Goal: Task Accomplishment & Management: Use online tool/utility

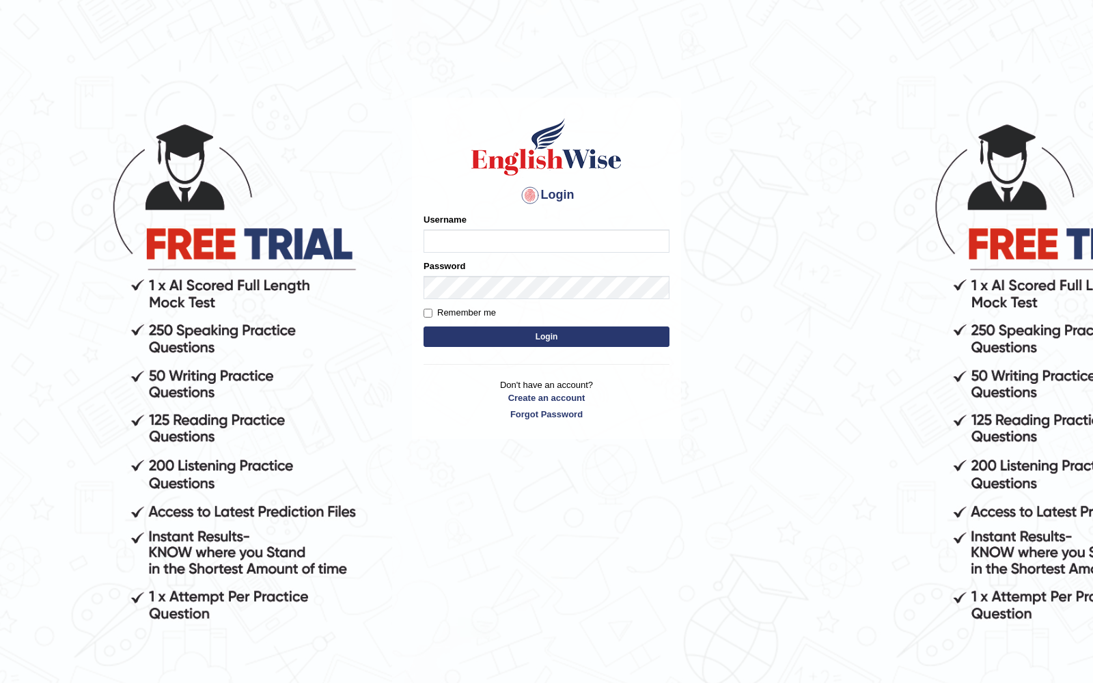
type input "gabriel_05"
click at [512, 302] on form "Please fix the following errors: Username gabriel_05 Password Remember me Login" at bounding box center [546, 281] width 246 height 137
click at [540, 337] on button "Login" at bounding box center [546, 337] width 246 height 20
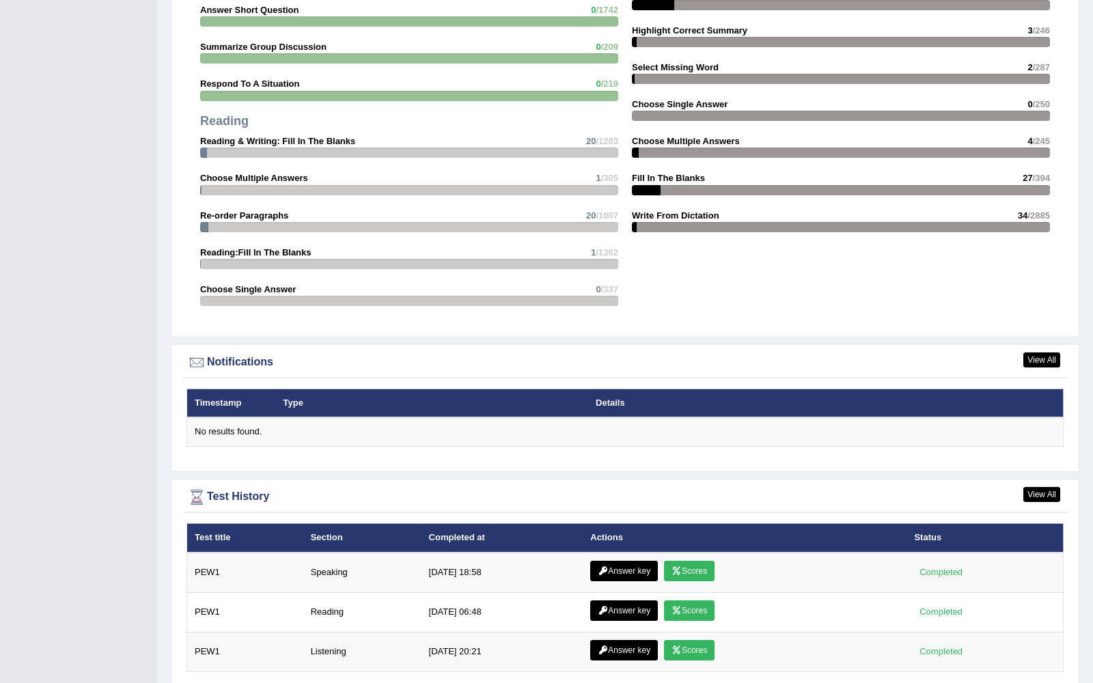
scroll to position [1464, 0]
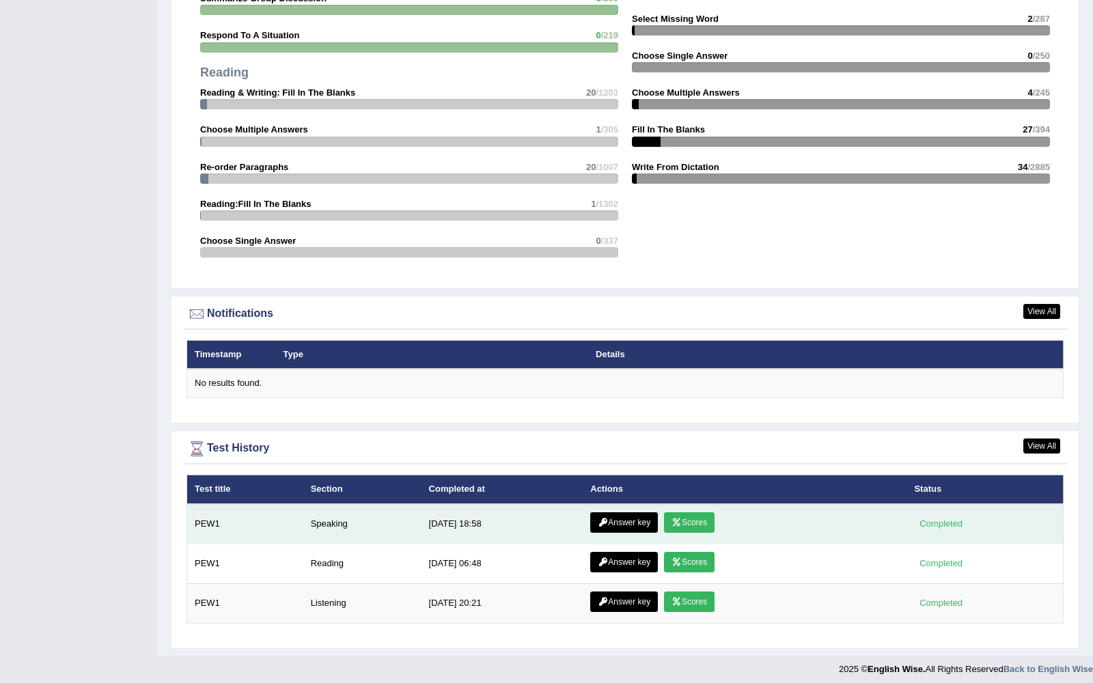
click at [682, 518] on icon at bounding box center [676, 522] width 10 height 8
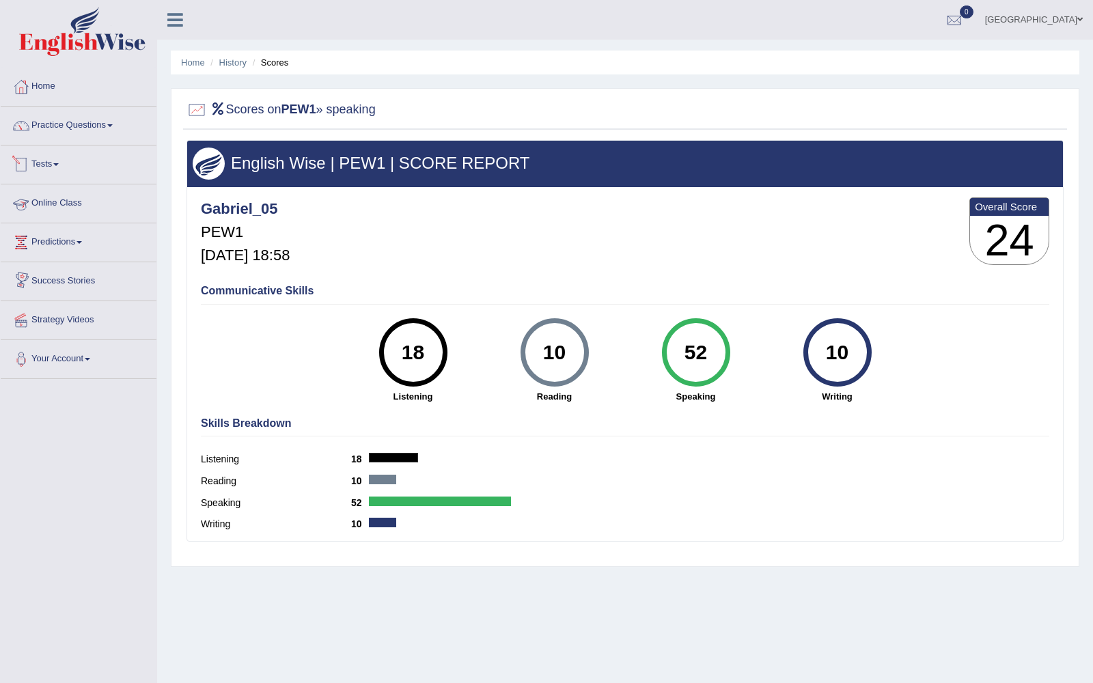
click at [55, 163] on link "Tests" at bounding box center [79, 162] width 156 height 34
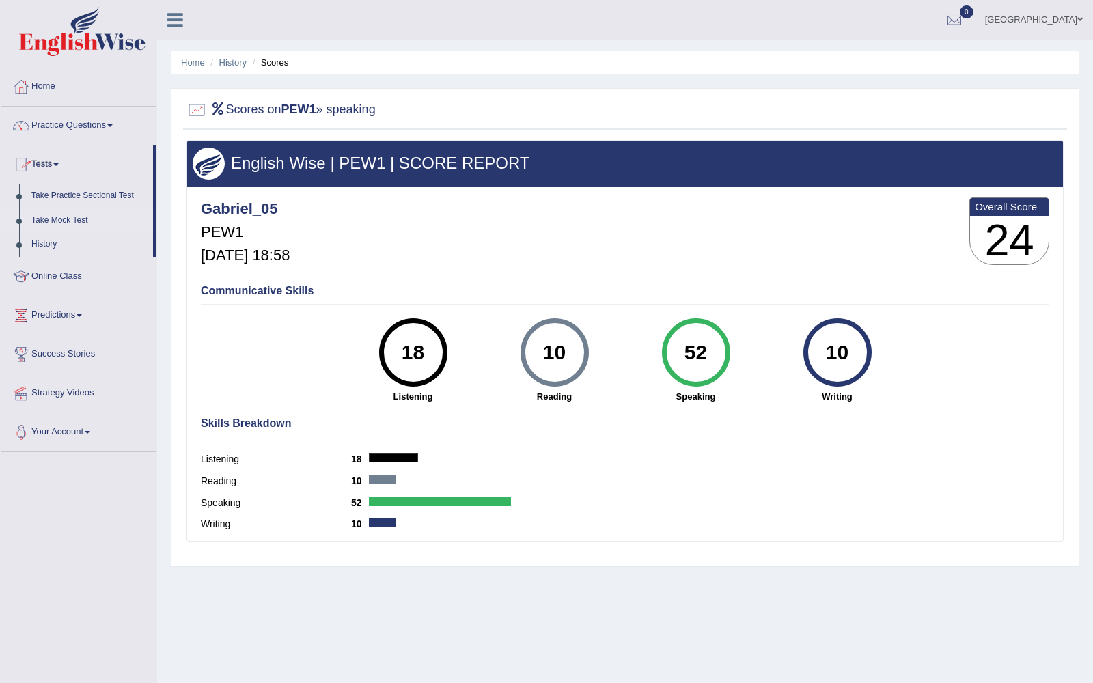
click at [71, 219] on link "Take Mock Test" at bounding box center [89, 220] width 128 height 25
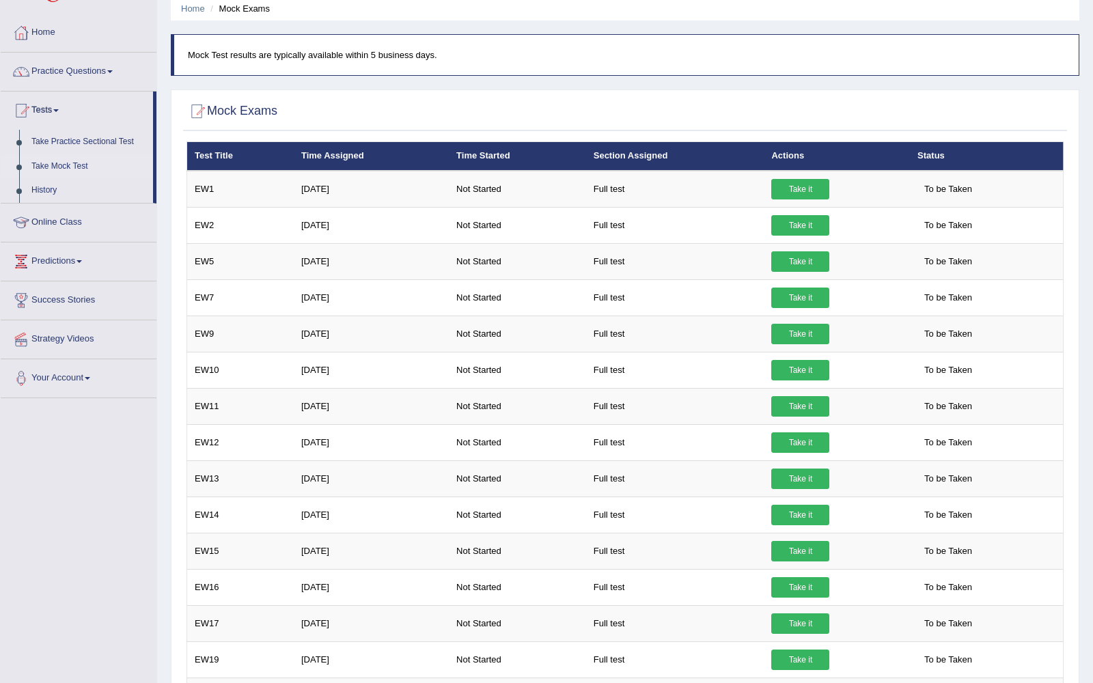
scroll to position [55, 0]
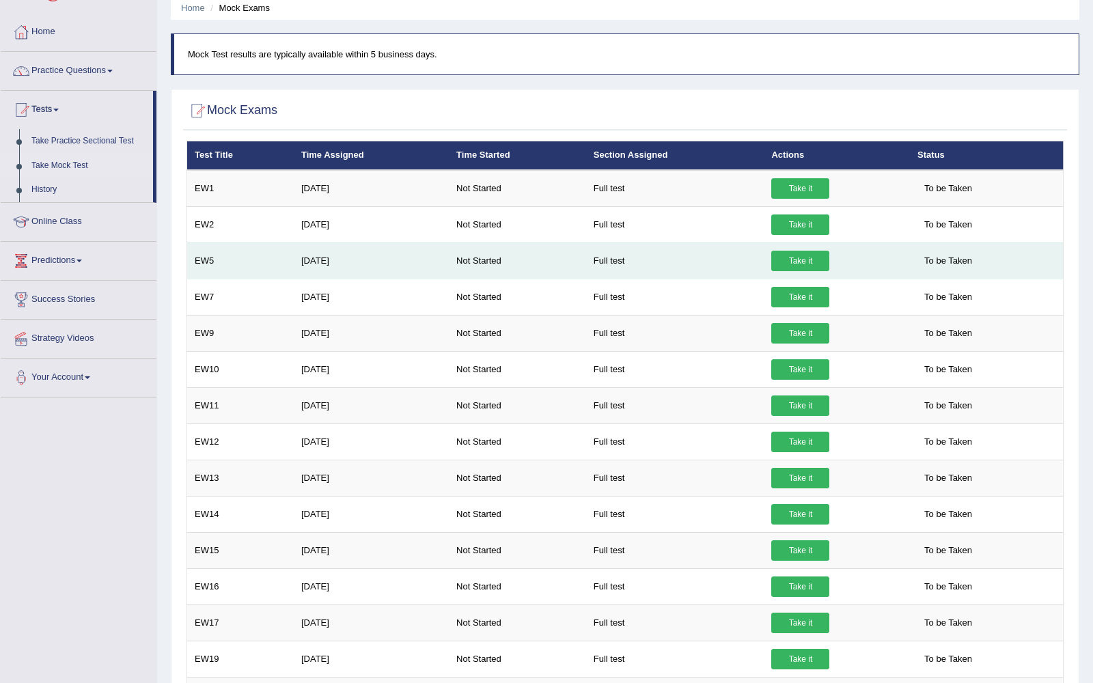
click at [794, 257] on link "Take it" at bounding box center [800, 261] width 58 height 20
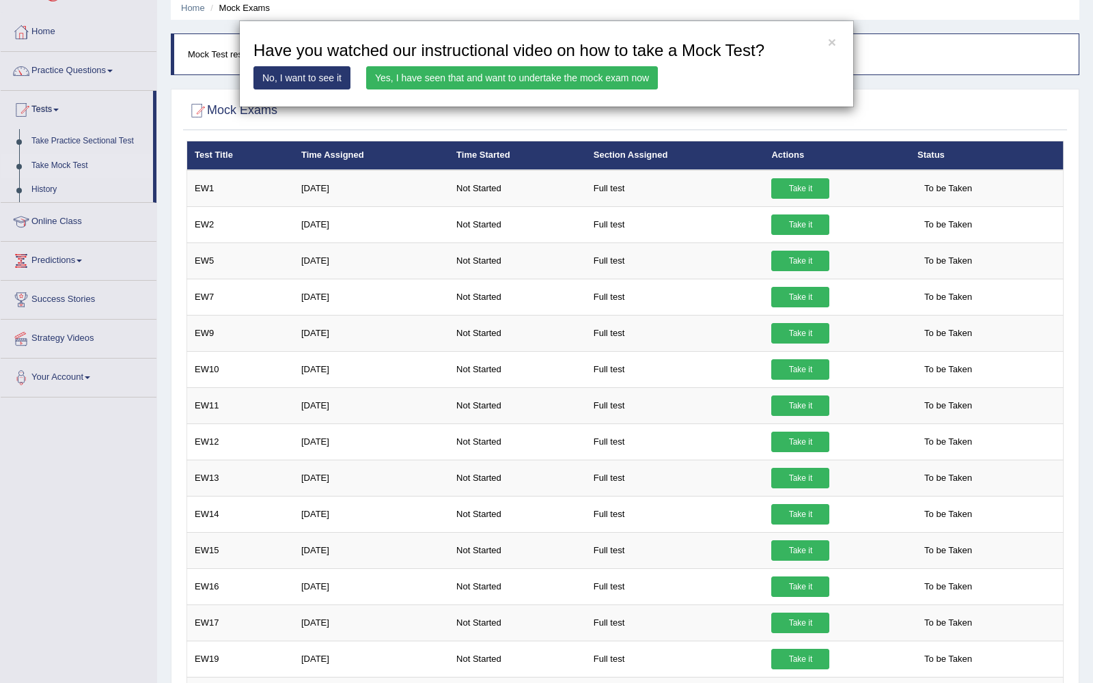
click at [514, 77] on link "Yes, I have seen that and want to undertake the mock exam now" at bounding box center [512, 77] width 292 height 23
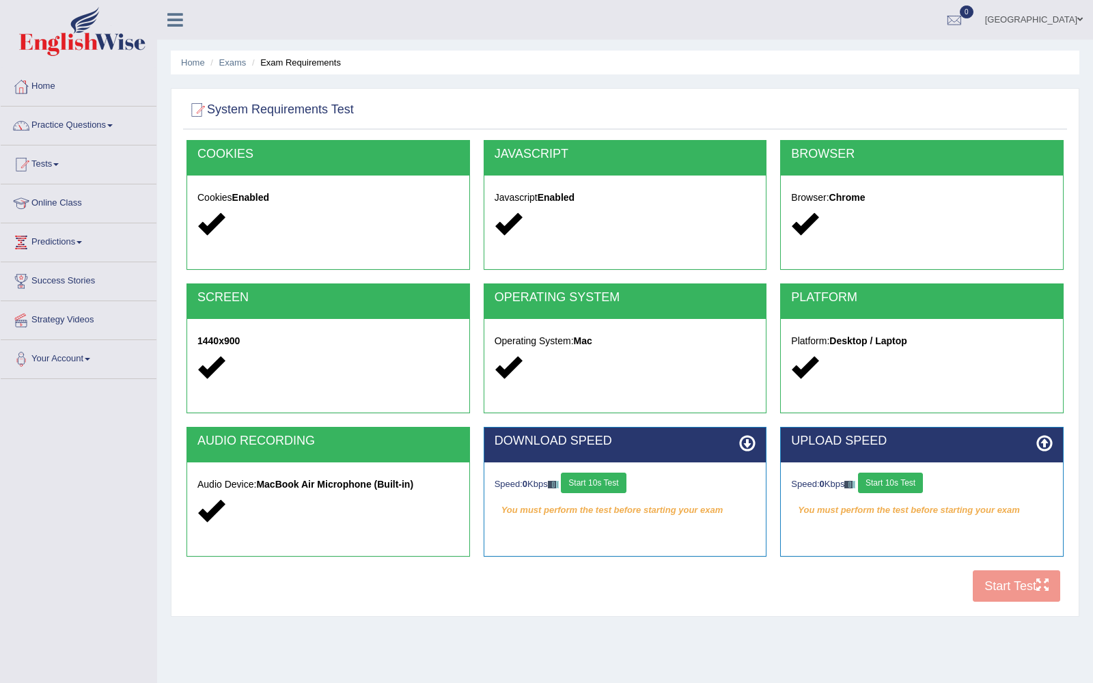
click at [620, 478] on button "Start 10s Test" at bounding box center [593, 483] width 65 height 20
click at [906, 484] on div "Speed: 0 Kbps Start 10s Test" at bounding box center [922, 485] width 262 height 24
click at [624, 476] on button "Start 10s Test" at bounding box center [608, 483] width 65 height 20
click at [922, 486] on button "Start 10s Test" at bounding box center [890, 483] width 65 height 20
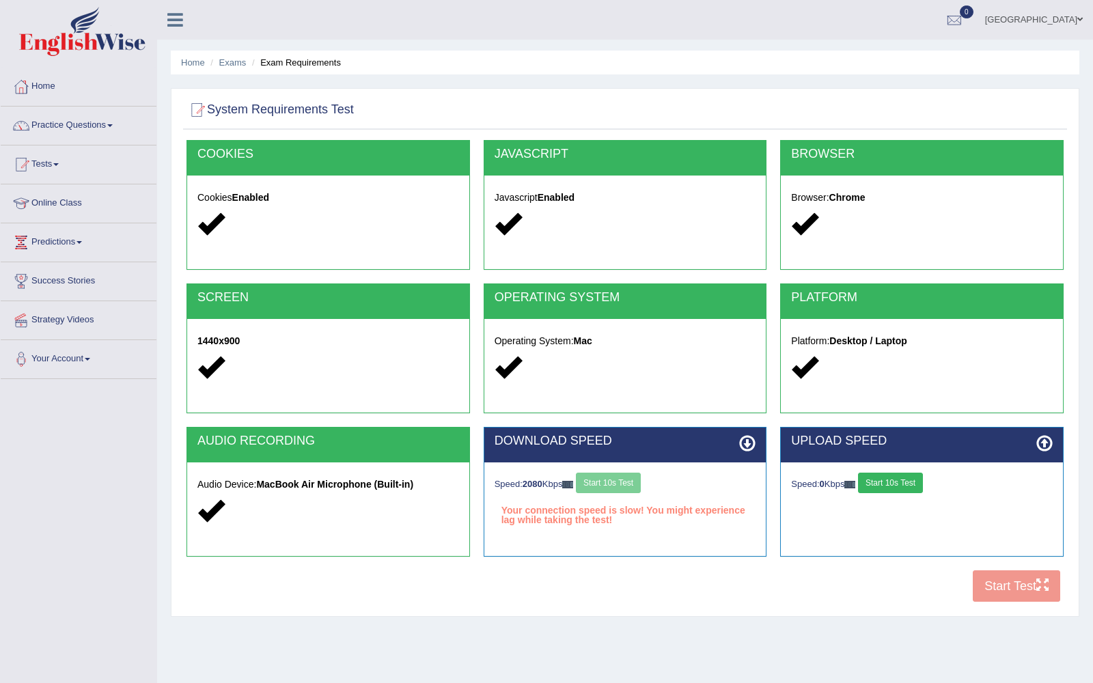
click at [922, 486] on button "Start 10s Test" at bounding box center [890, 483] width 65 height 20
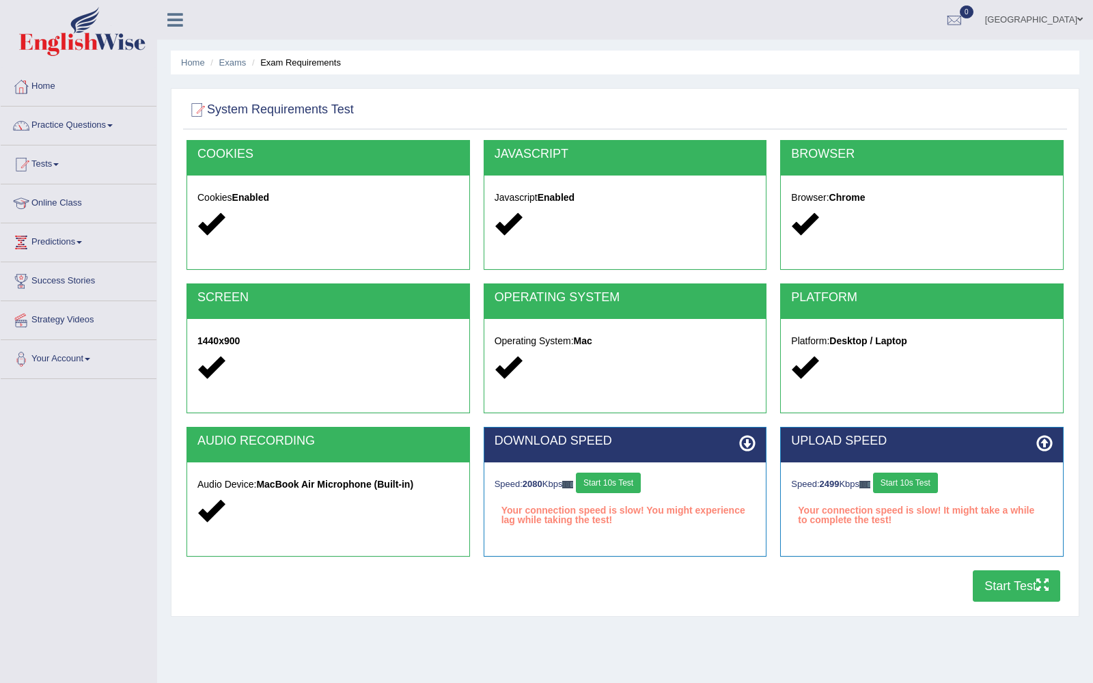
click at [633, 480] on button "Start 10s Test" at bounding box center [608, 483] width 65 height 20
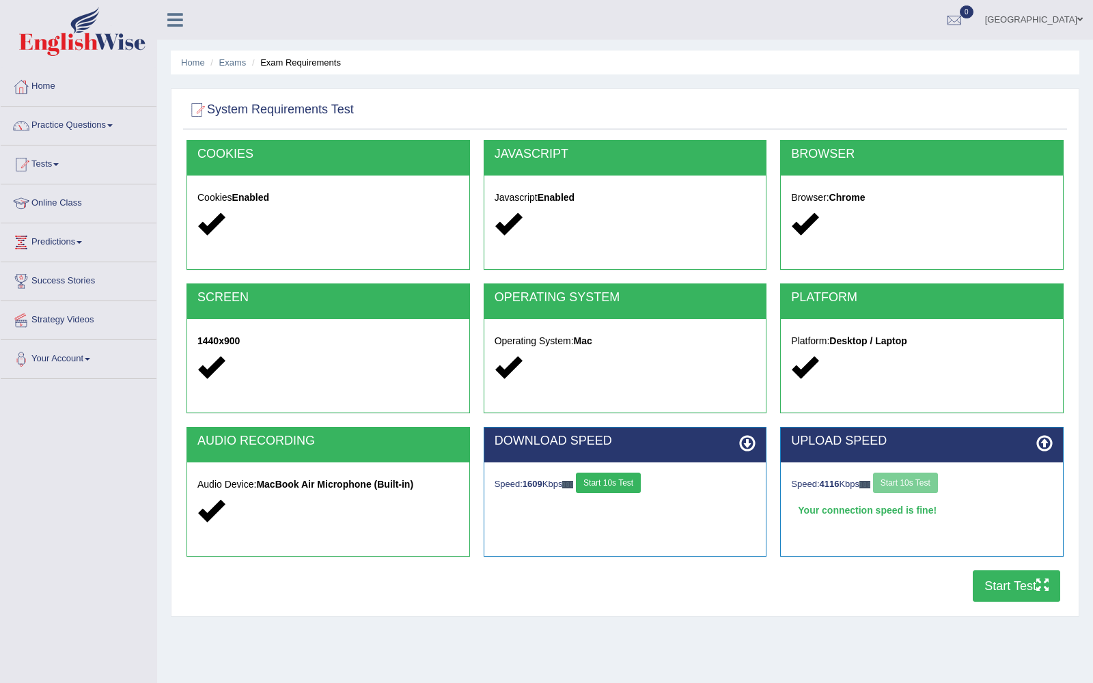
click at [633, 480] on button "Start 10s Test" at bounding box center [608, 483] width 65 height 20
click at [917, 480] on button "Start 10s Test" at bounding box center [905, 483] width 65 height 20
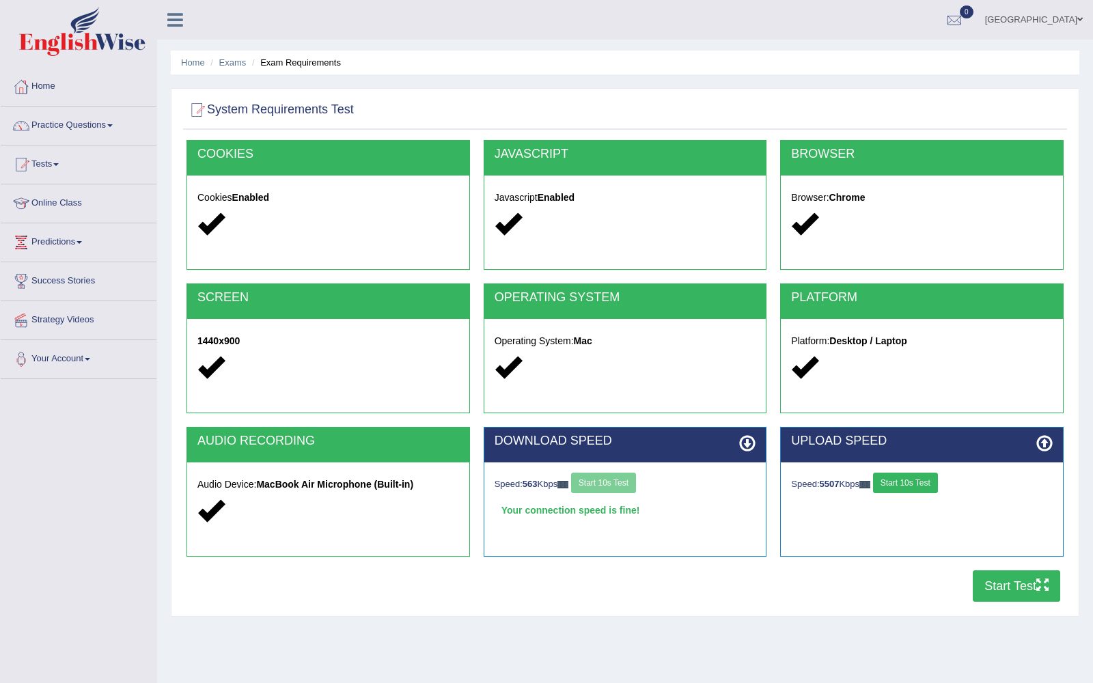
click at [917, 481] on button "Start 10s Test" at bounding box center [905, 483] width 65 height 20
click at [1020, 585] on button "Start Test" at bounding box center [1016, 585] width 87 height 31
